Goal: Task Accomplishment & Management: Use online tool/utility

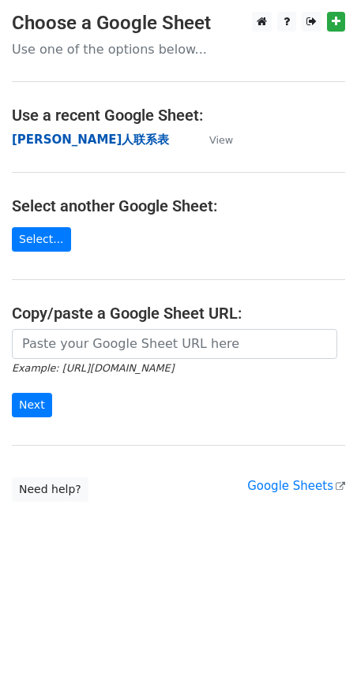
click at [56, 135] on strong "[PERSON_NAME]人联系表" at bounding box center [90, 140] width 157 height 14
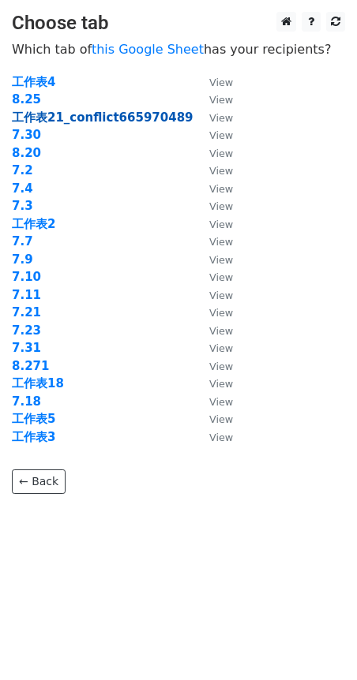
click at [80, 117] on strong "工作表21_conflict665970489" at bounding box center [103, 118] width 182 height 14
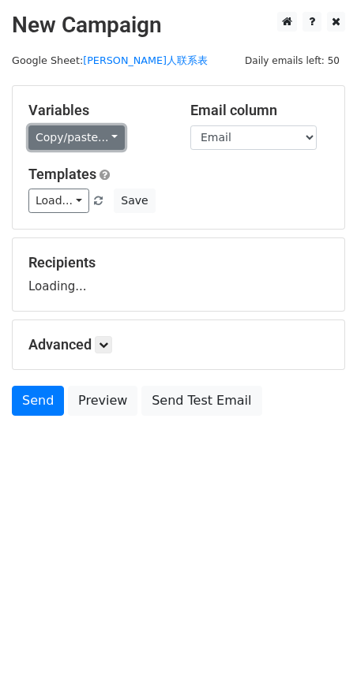
click at [106, 145] on link "Copy/paste..." at bounding box center [76, 138] width 96 height 24
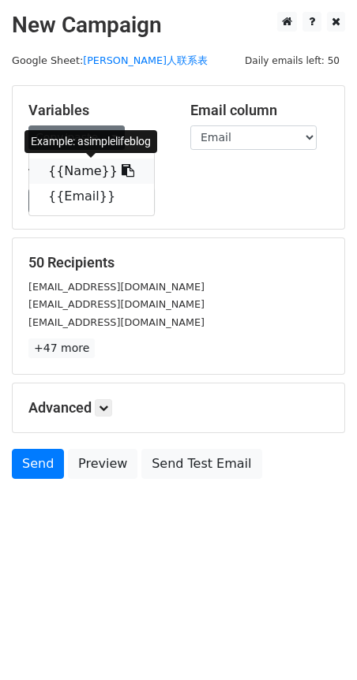
click at [122, 167] on icon at bounding box center [128, 170] width 13 height 13
